Goal: Information Seeking & Learning: Compare options

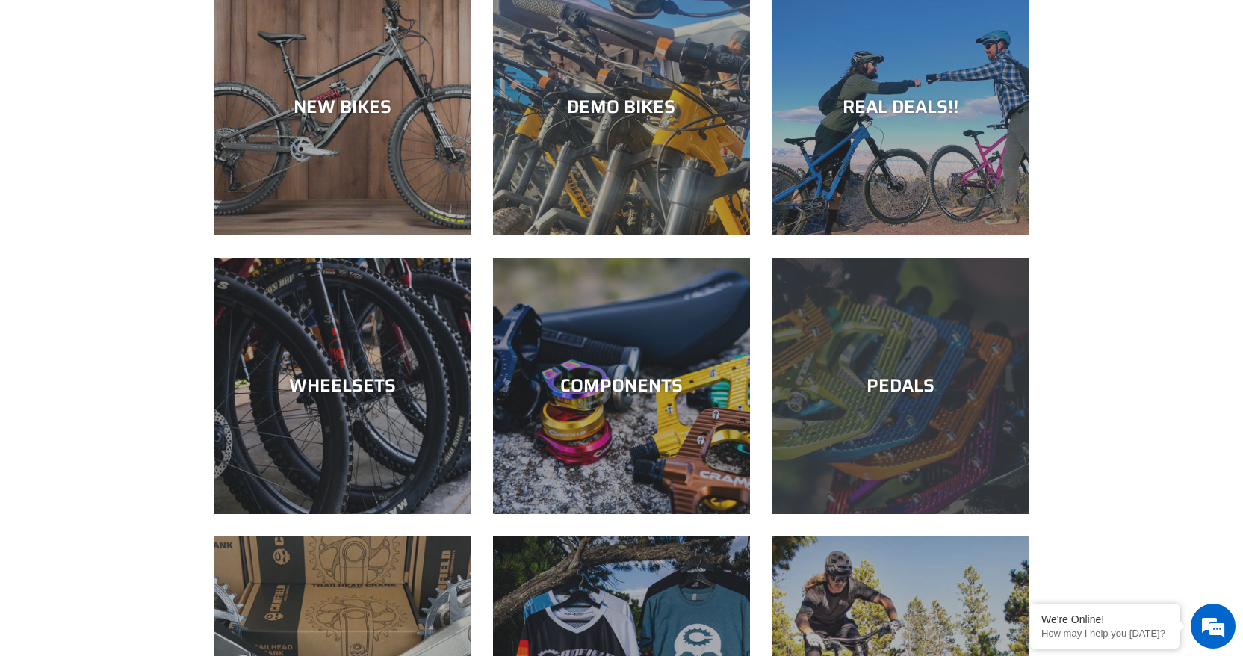
scroll to position [267, 0]
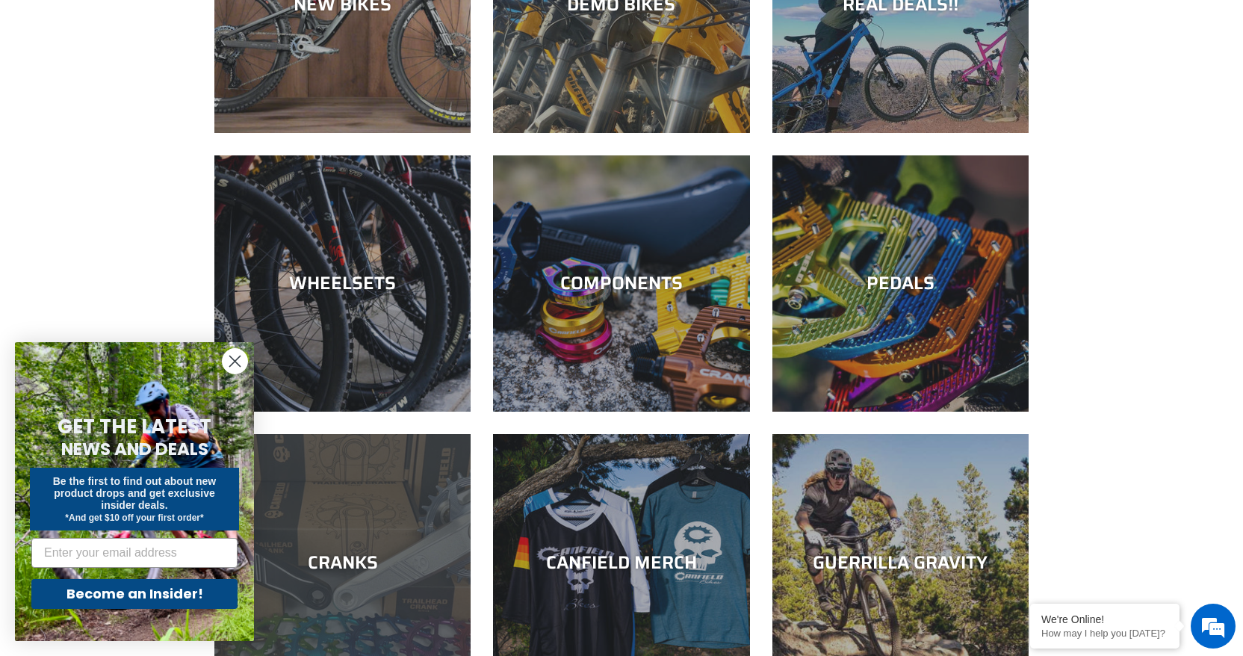
click at [347, 564] on div "CRANKS" at bounding box center [342, 562] width 256 height 22
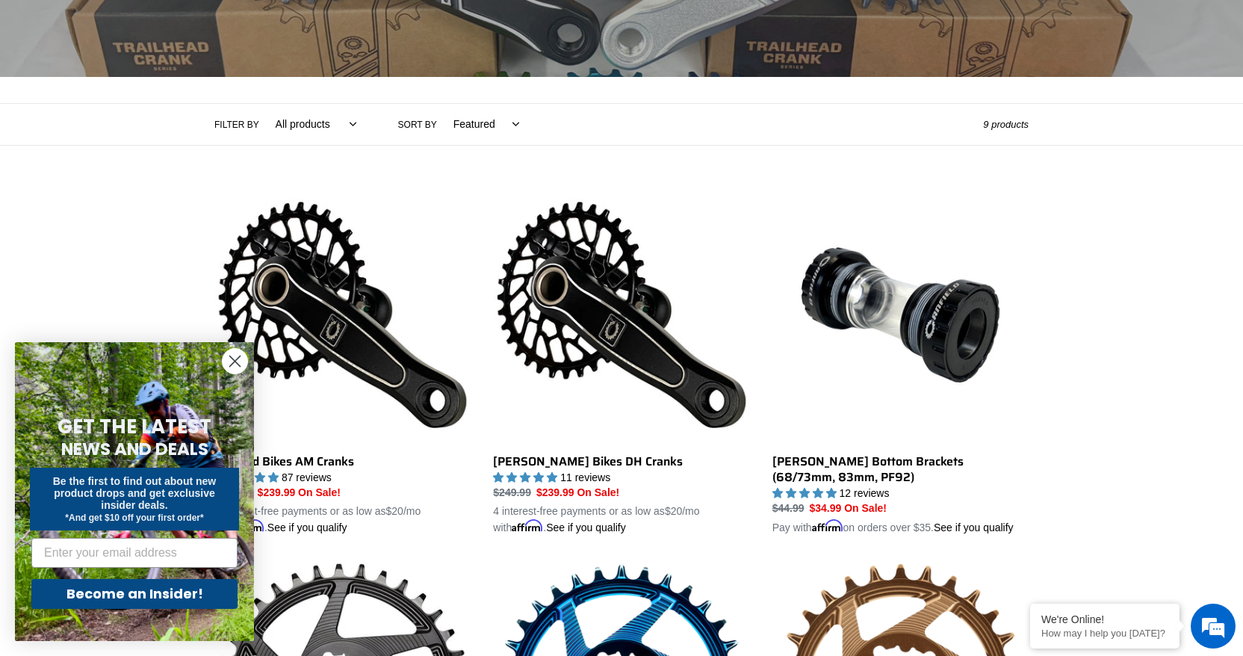
click at [235, 368] on circle "Close dialog" at bounding box center [235, 361] width 25 height 25
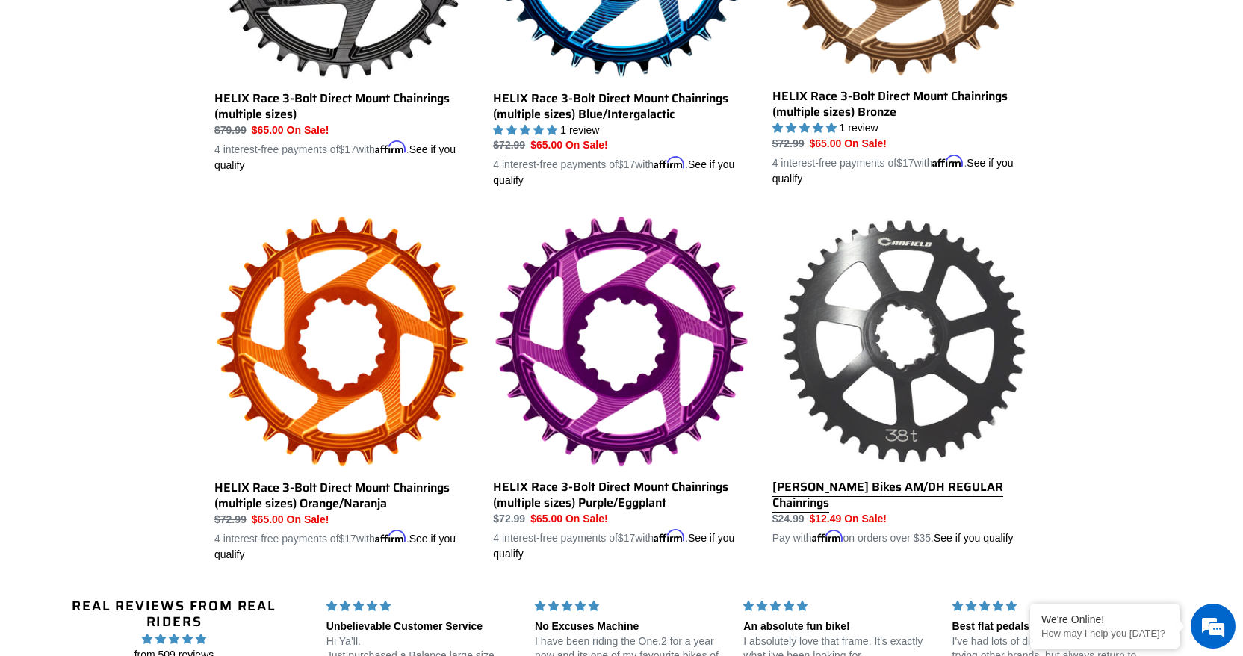
scroll to position [1027, 0]
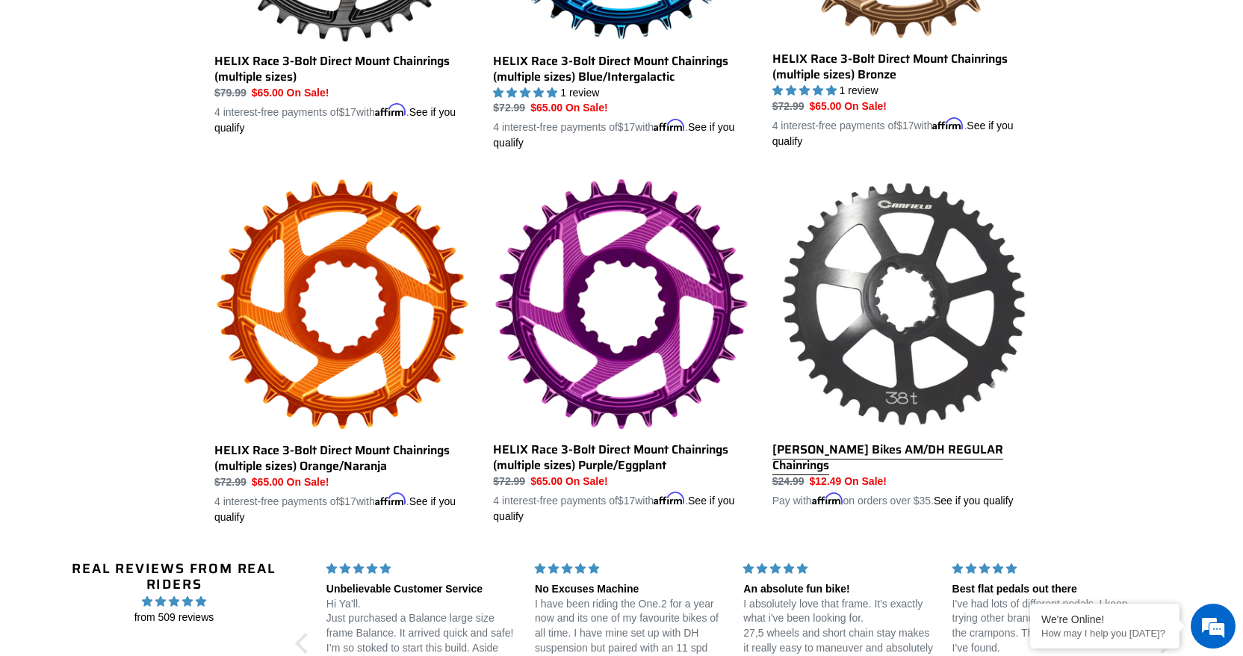
click at [855, 461] on link "[PERSON_NAME] Bikes AM/DH REGULAR Chainrings" at bounding box center [901, 343] width 256 height 332
click at [882, 464] on link "[PERSON_NAME] Bikes AM/DH REGULAR Chainrings" at bounding box center [901, 343] width 256 height 332
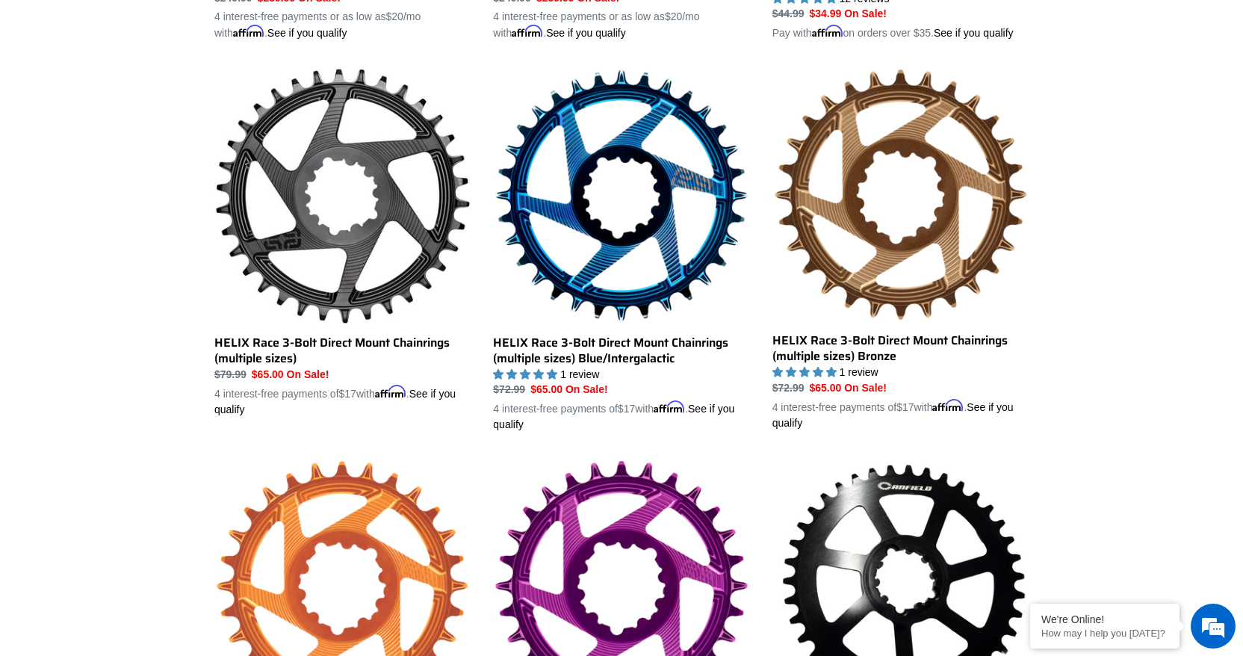
scroll to position [742, 0]
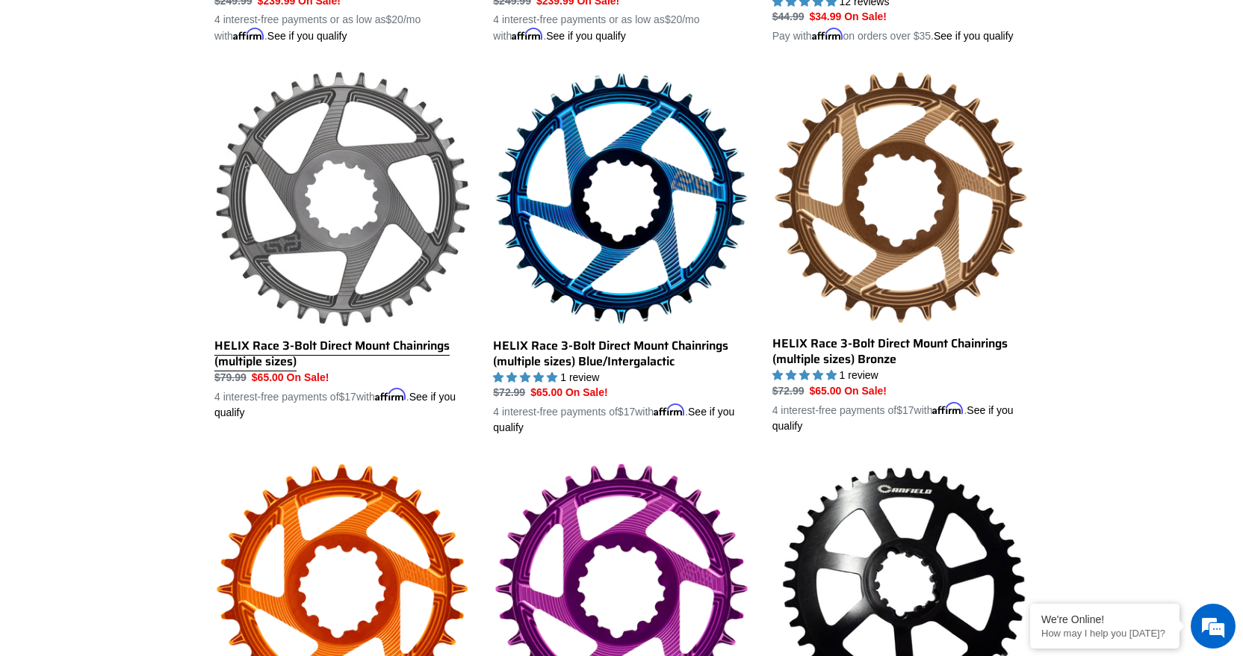
click at [326, 361] on link "HELIX Race 3-Bolt Direct Mount Chainrings (multiple sizes)" at bounding box center [342, 245] width 256 height 350
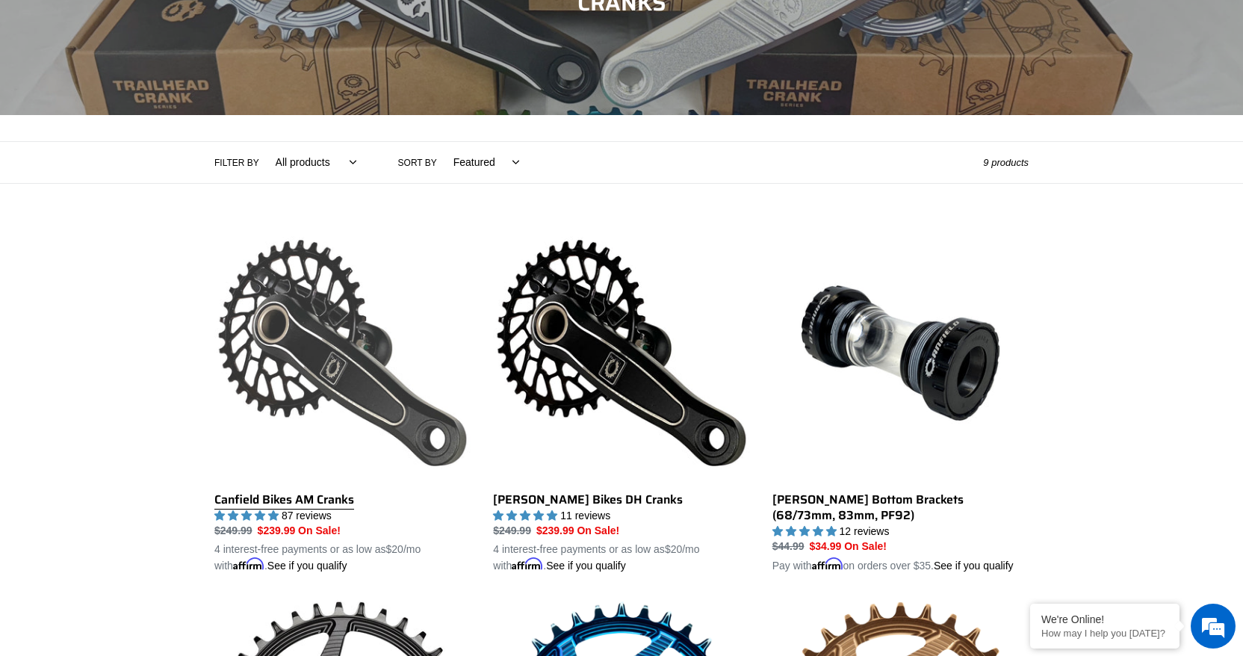
scroll to position [0, 0]
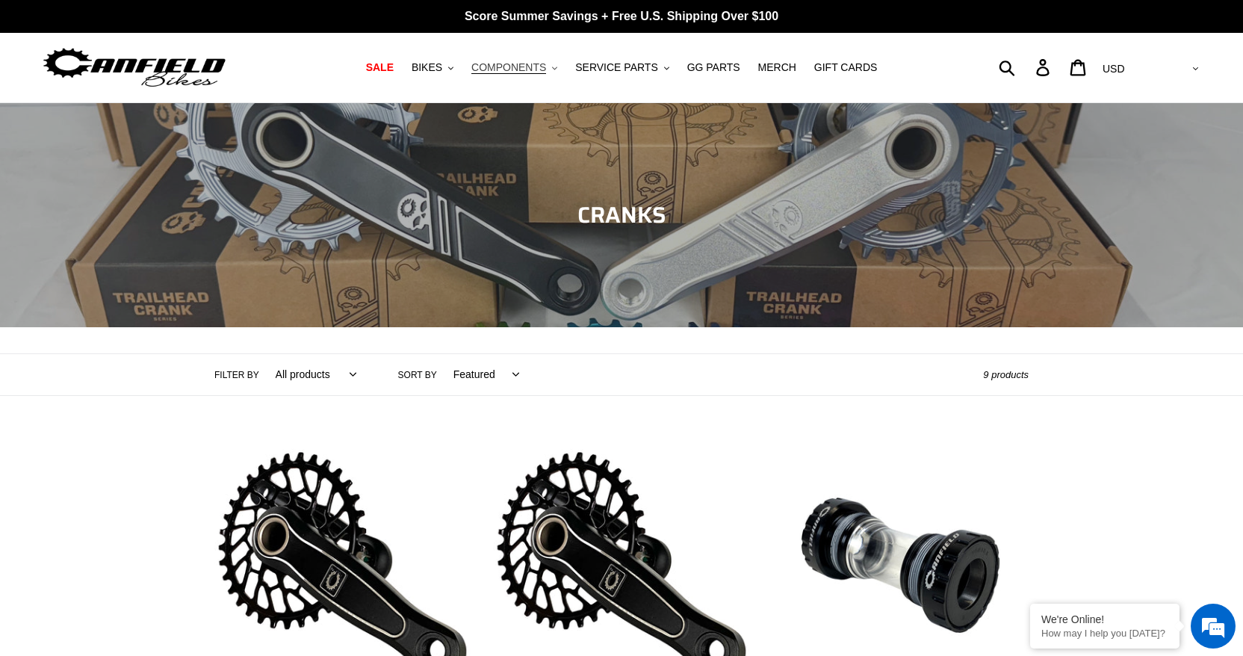
click at [513, 64] on span "COMPONENTS" at bounding box center [508, 67] width 75 height 13
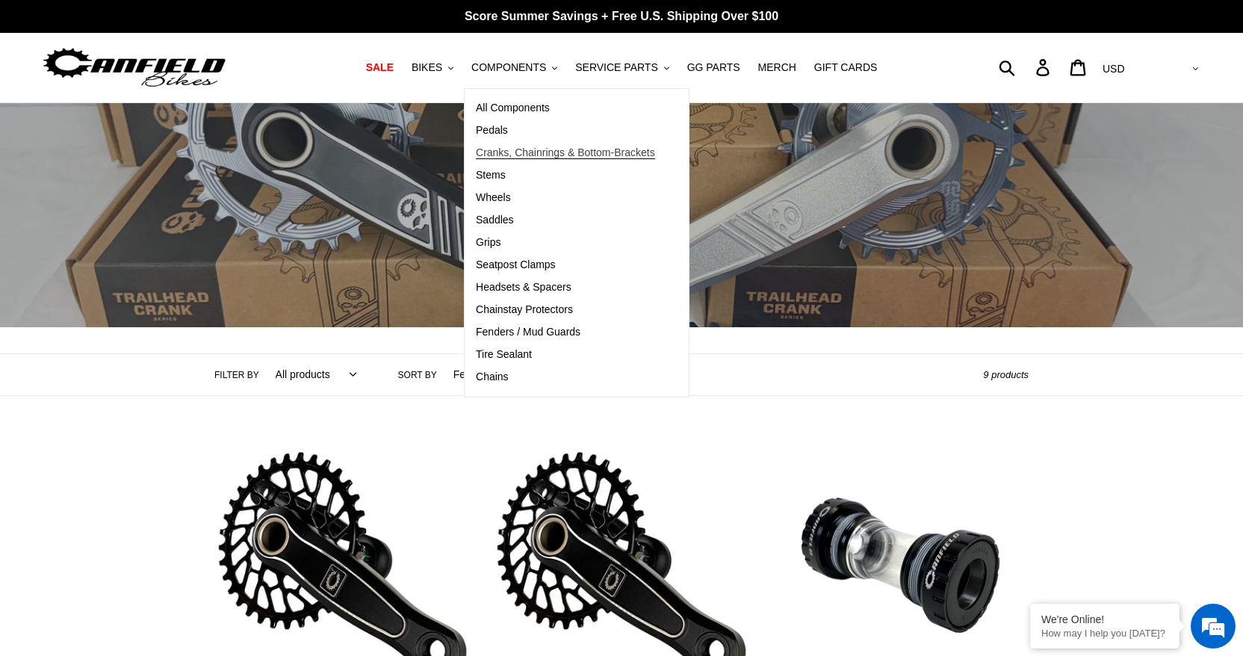
click at [509, 149] on span "Cranks, Chainrings & Bottom-Brackets" at bounding box center [565, 152] width 179 height 13
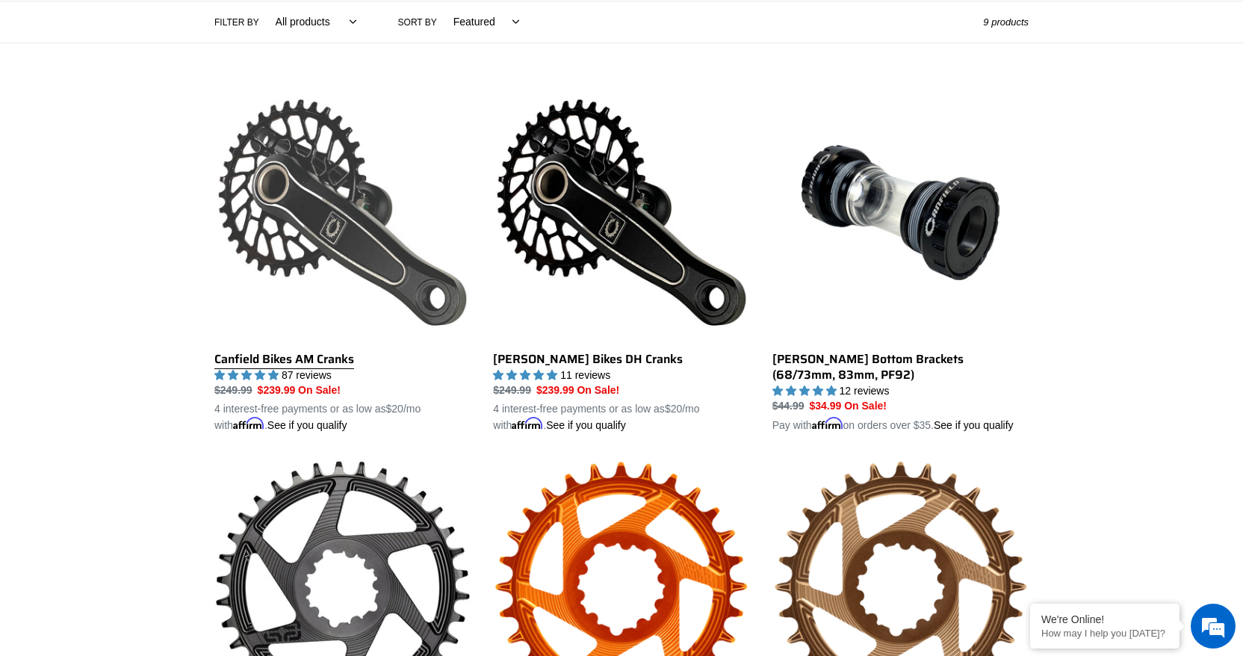
click at [273, 359] on link "Canfield Bikes AM Cranks" at bounding box center [342, 259] width 256 height 350
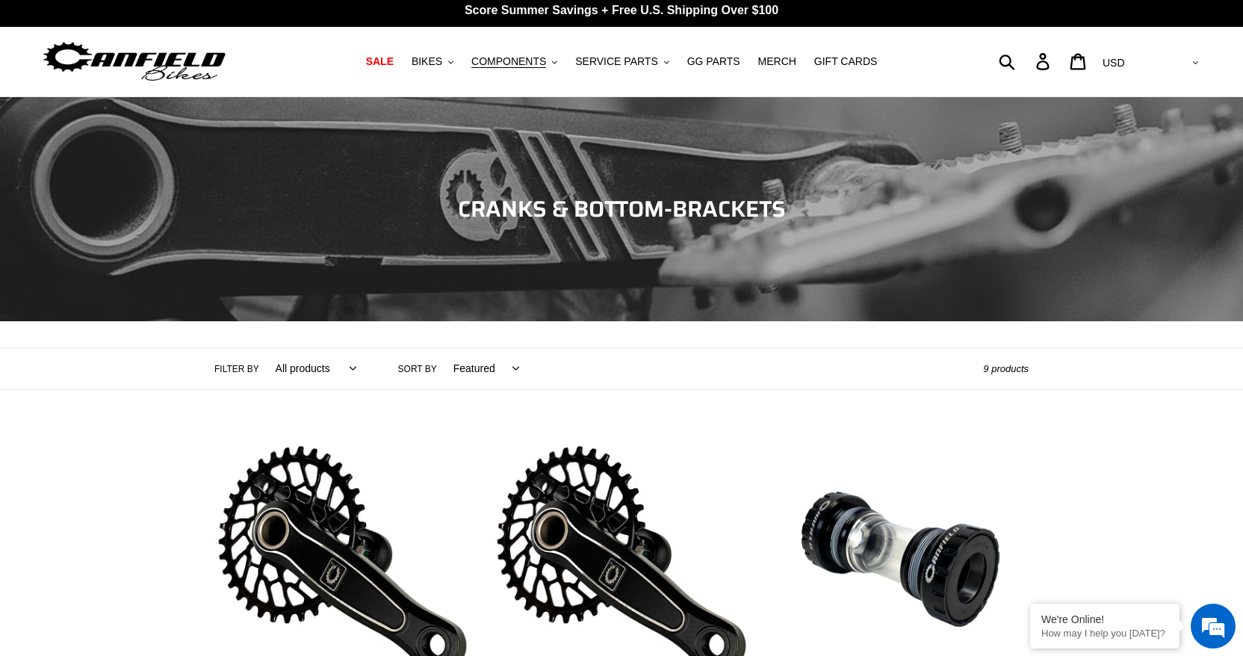
scroll to position [3, 0]
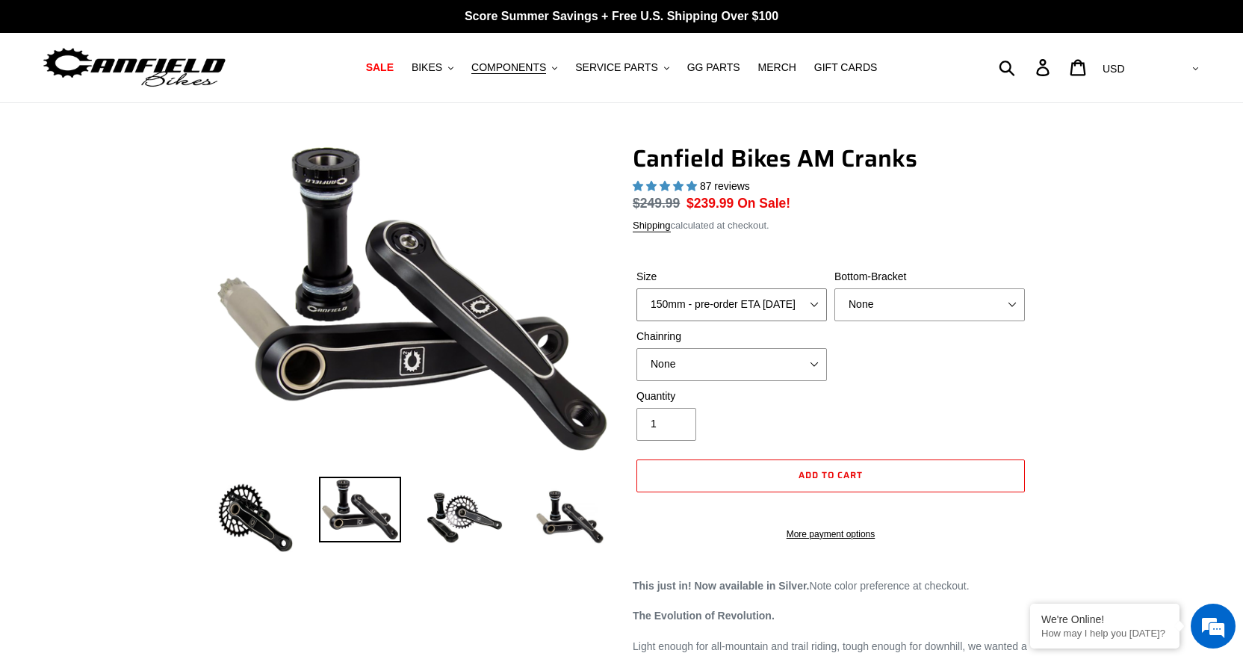
select select "highest-rating"
